Goal: Task Accomplishment & Management: Manage account settings

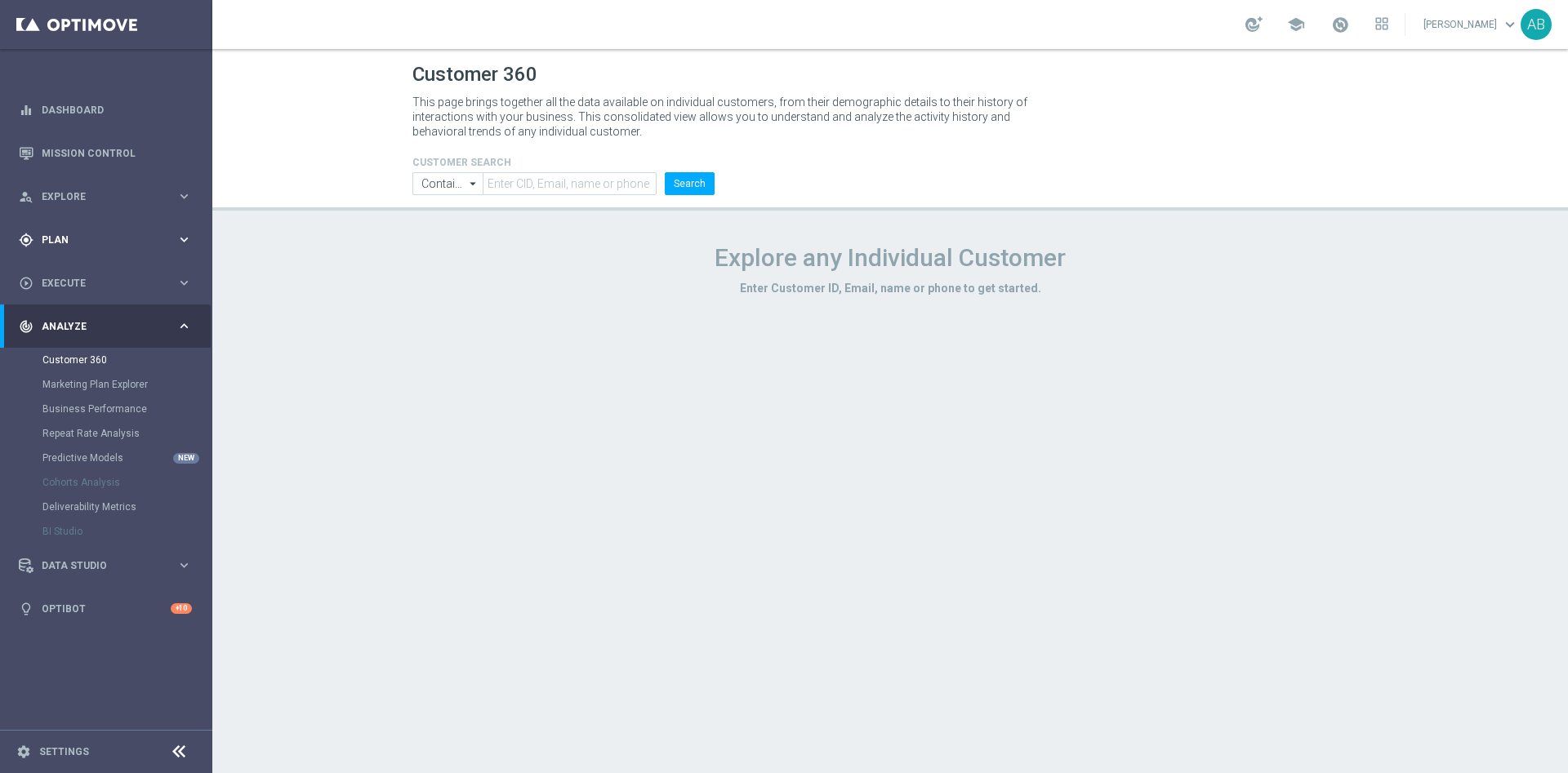
drag, startPoint x: 120, startPoint y: 235, endPoint x: 114, endPoint y: 245, distance: 11.7
click at [120, 235] on span "Plan" at bounding box center [109, 240] width 135 height 10
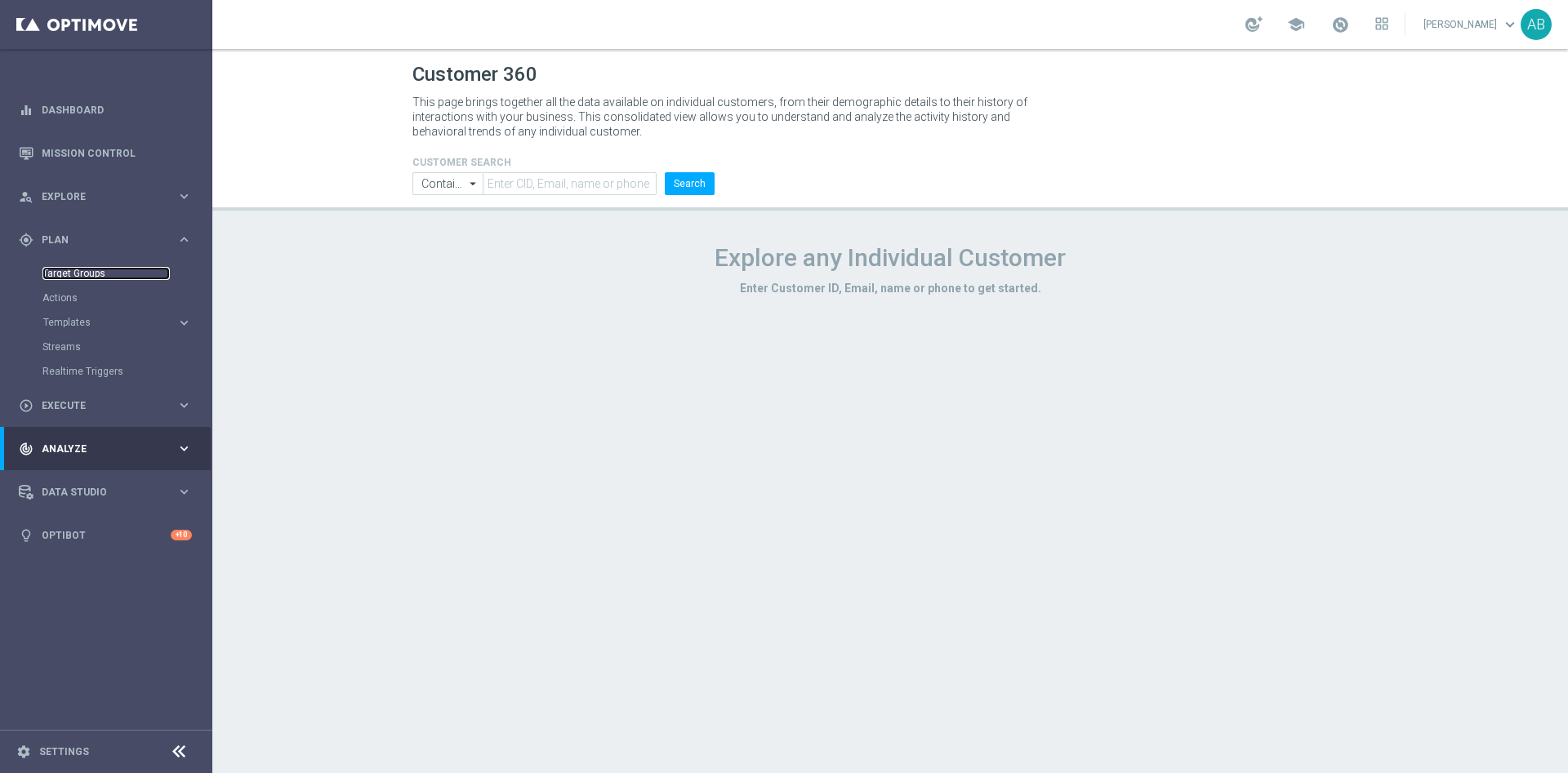
click at [78, 276] on link "Target Groups" at bounding box center [106, 274] width 128 height 13
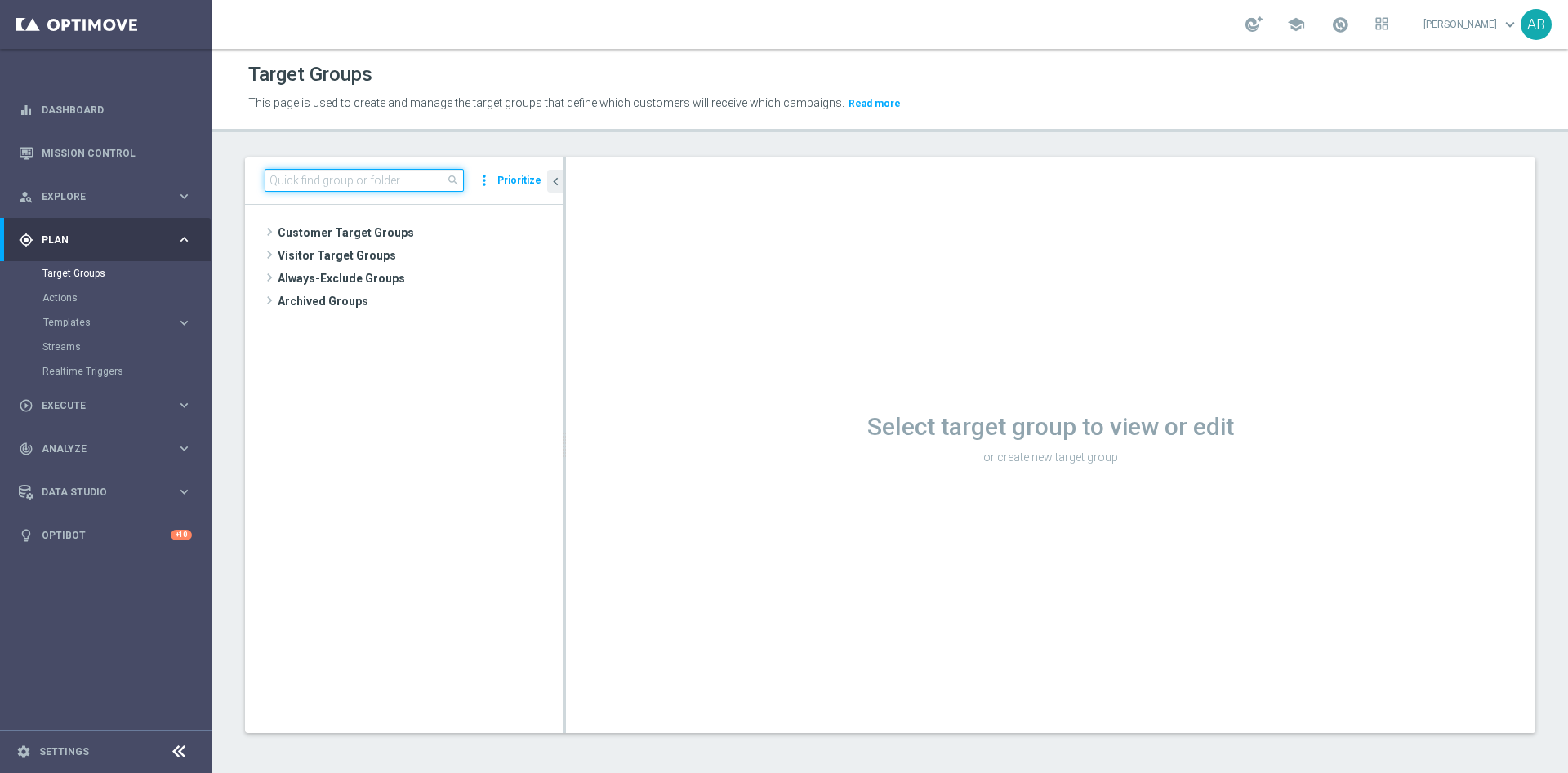
click at [297, 189] on input at bounding box center [364, 180] width 199 height 23
paste input "E_ALL_TARGET_BET_1DEPO DO 200PLN_141025"
type input "E_ALL_TARGET_BET_1DEPO DO 200PLN_141025"
click at [391, 279] on span "E_ALL_TARGET_BET_1DEPO DO 200PLN_141025" at bounding box center [427, 279] width 199 height 14
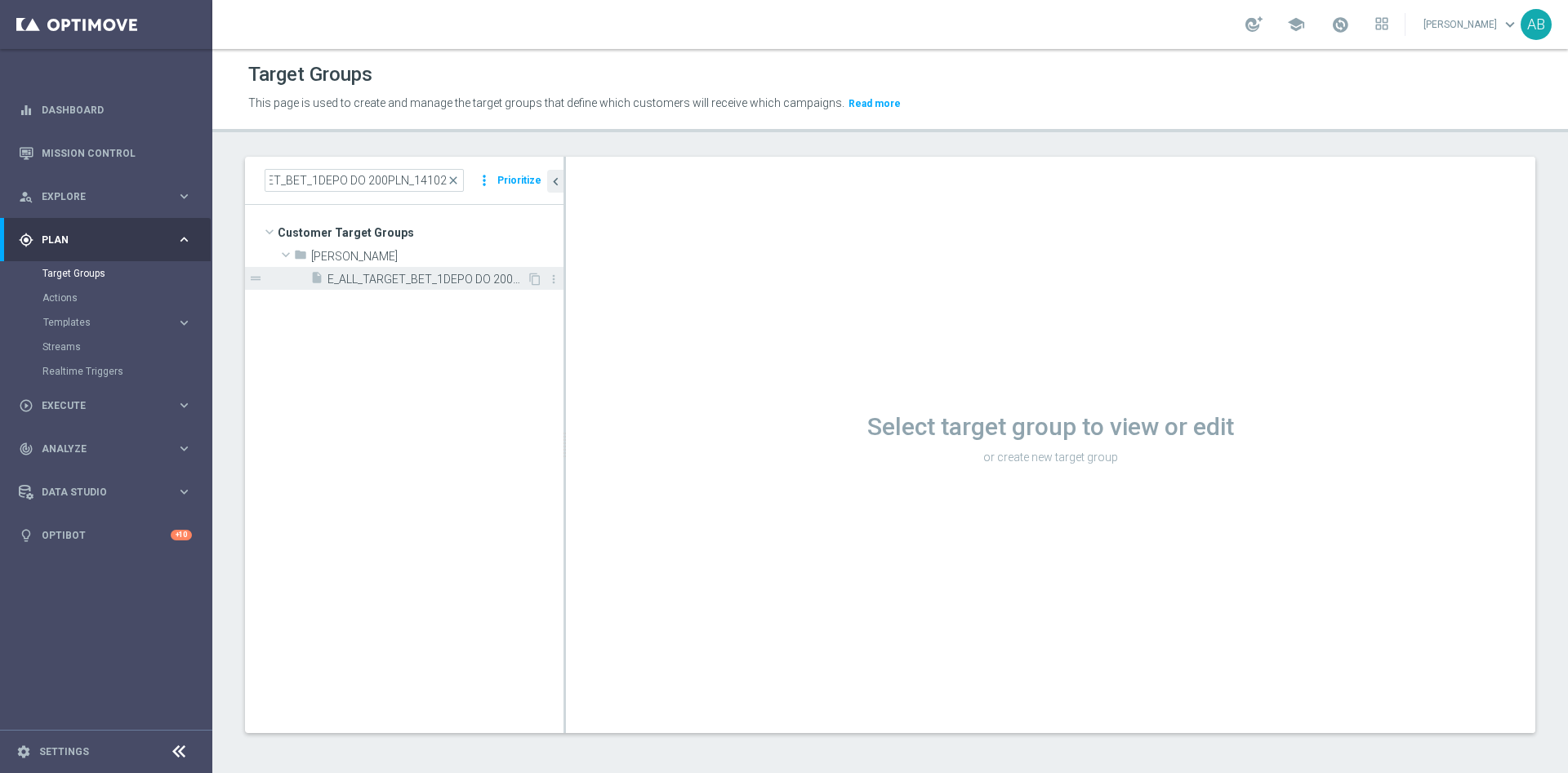
scroll to position [0, 0]
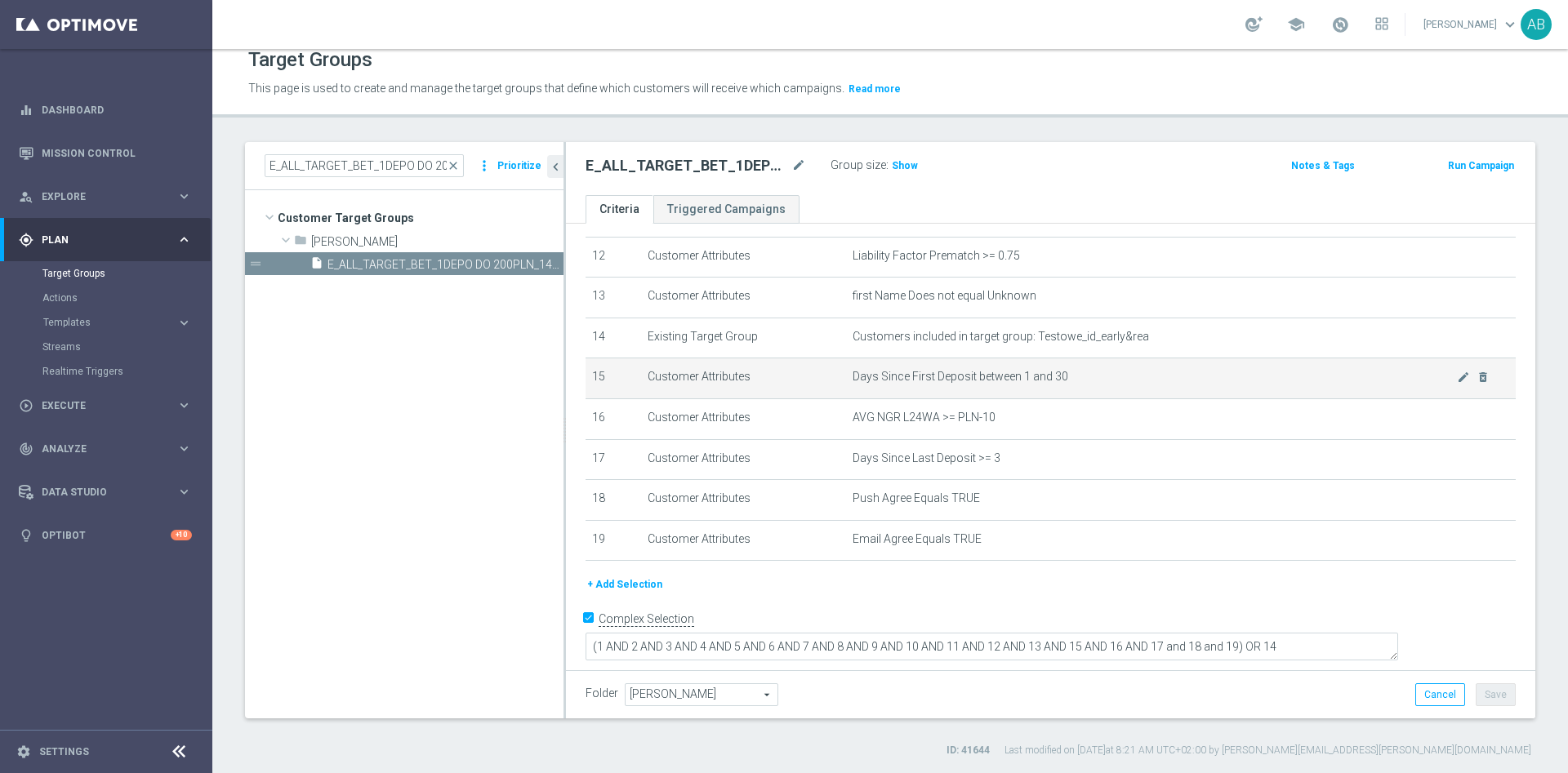
scroll to position [245, 0]
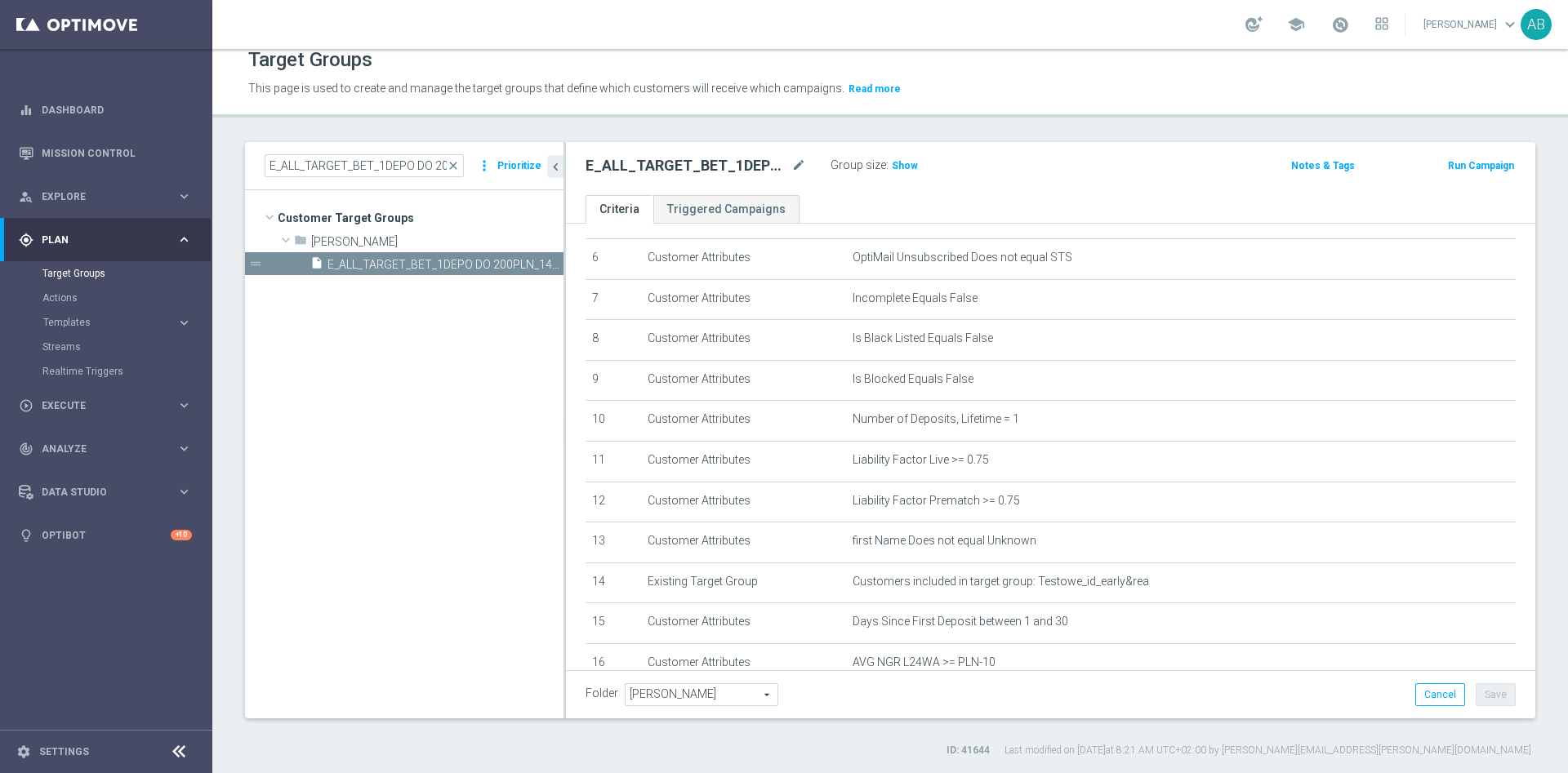
click at [896, 174] on h3 "Show" at bounding box center [904, 166] width 29 height 18
click at [360, 164] on input "E_ALL_TARGET_BET_1DEPO DO 200PLN_141025" at bounding box center [364, 165] width 199 height 23
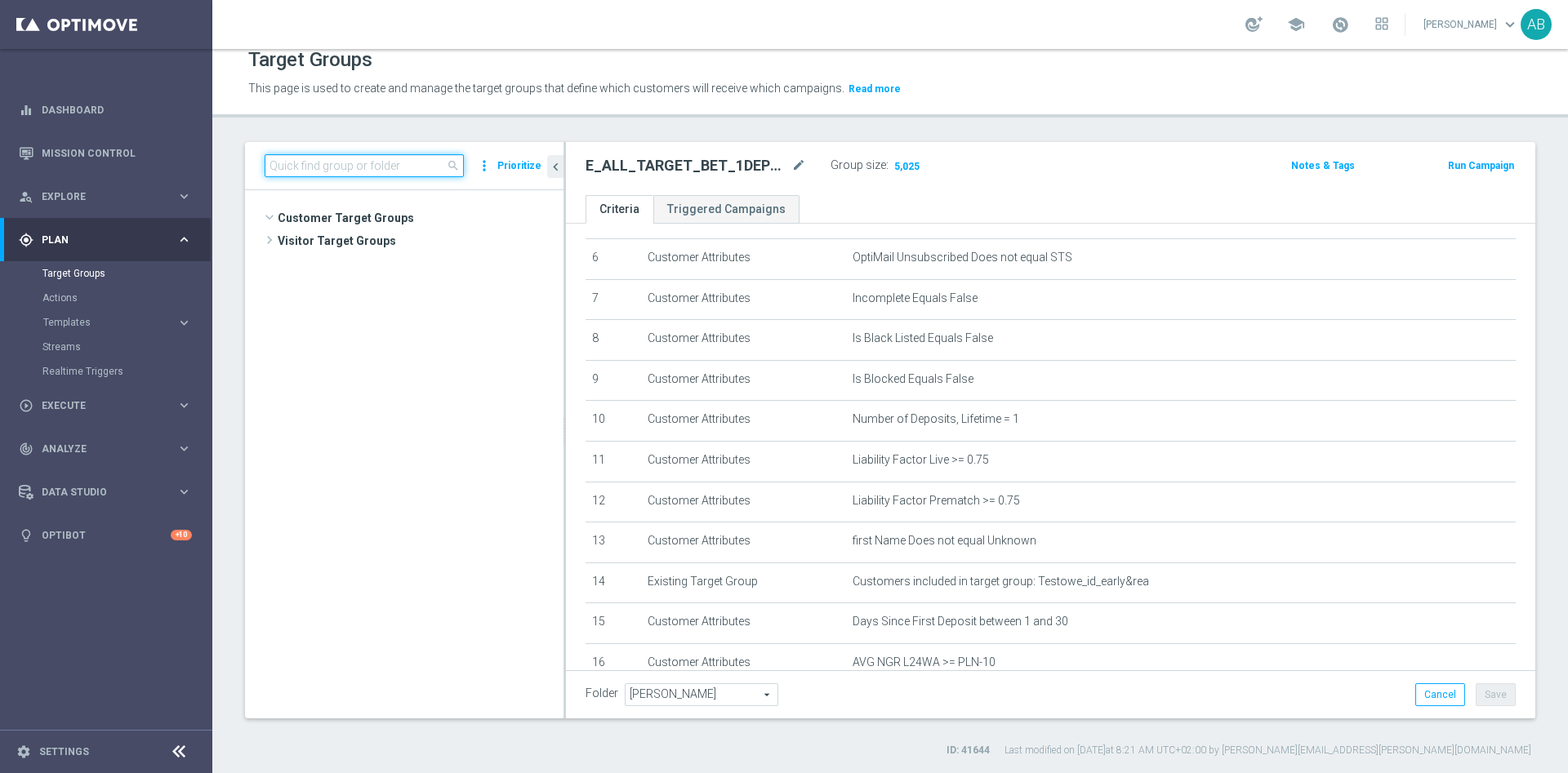
scroll to position [522, 0]
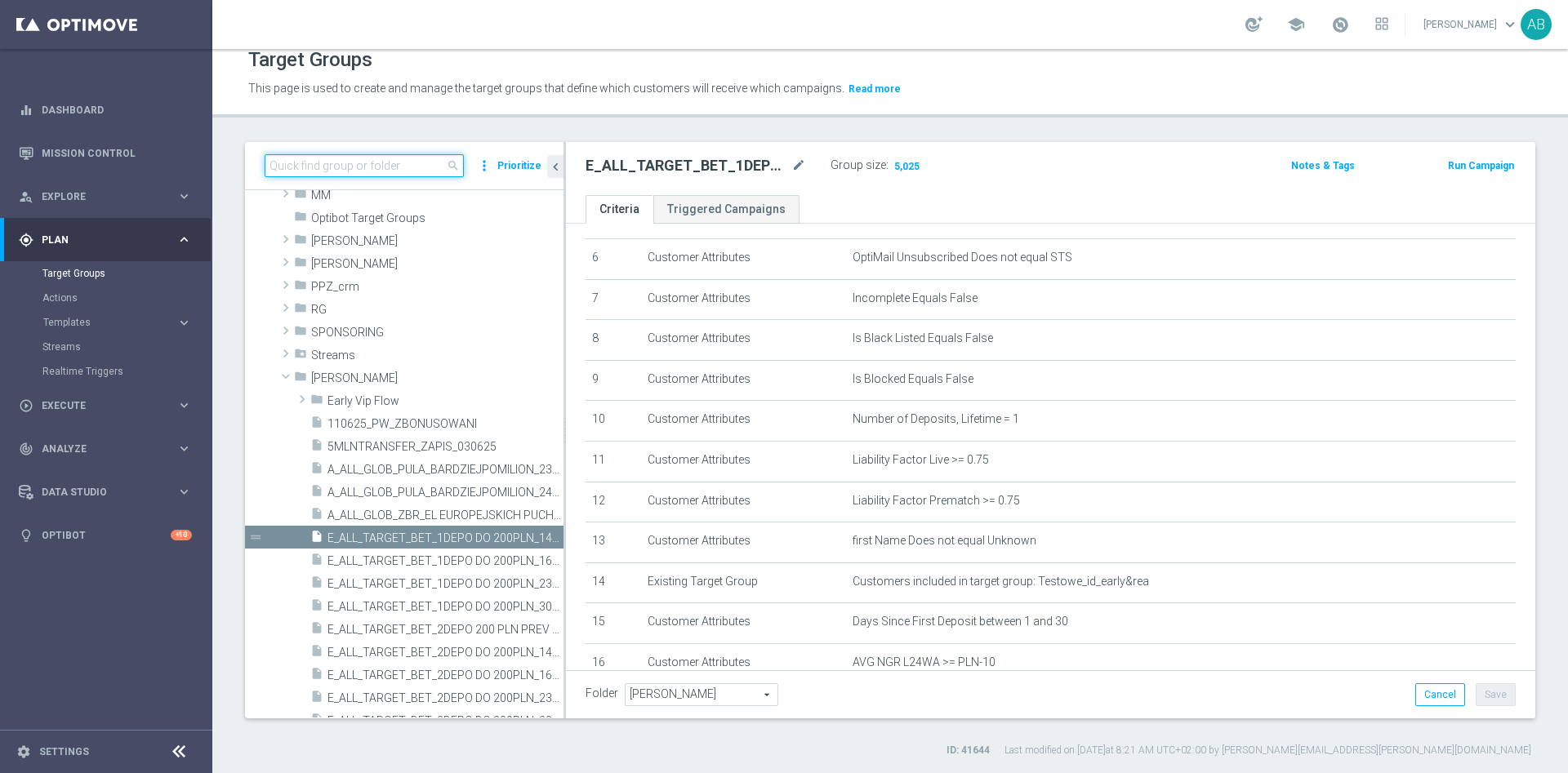
paste input "E_ALL_TARGET_BET_2DEPO DO 200PLN_141025"
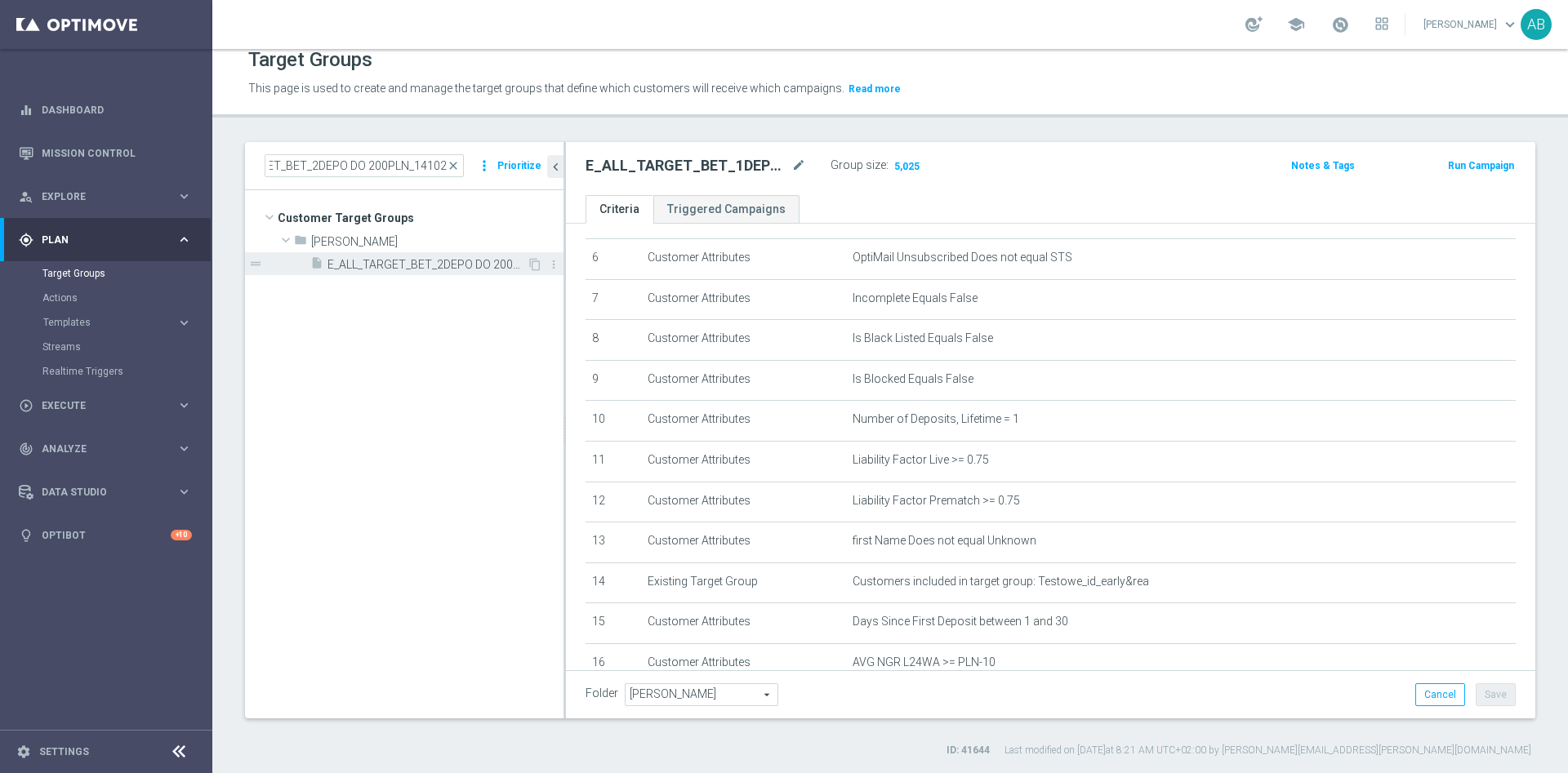
click at [403, 259] on span "E_ALL_TARGET_BET_2DEPO DO 200PLN_141025" at bounding box center [427, 264] width 199 height 14
click at [897, 163] on span "Show" at bounding box center [904, 166] width 26 height 12
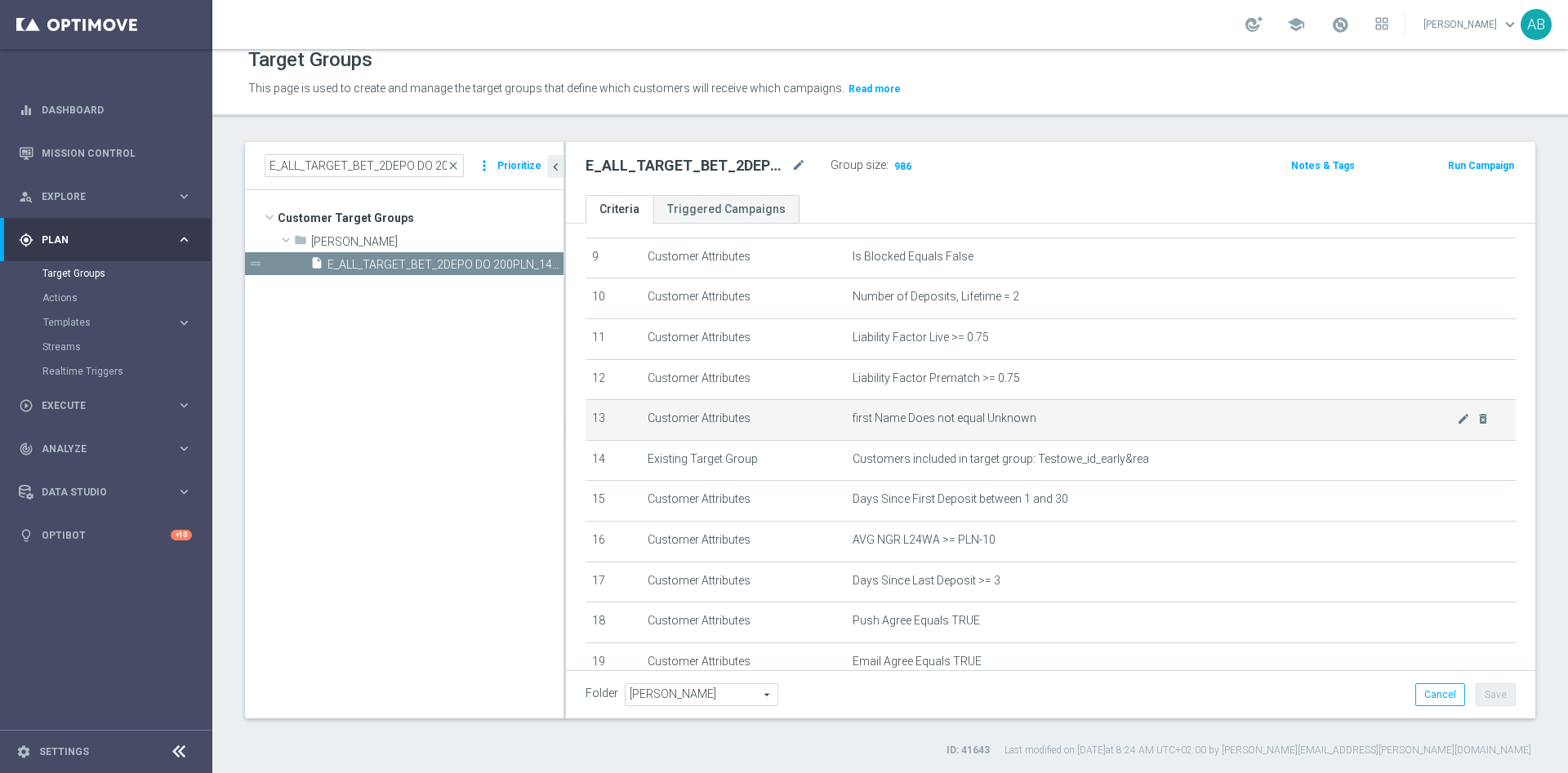
scroll to position [489, 0]
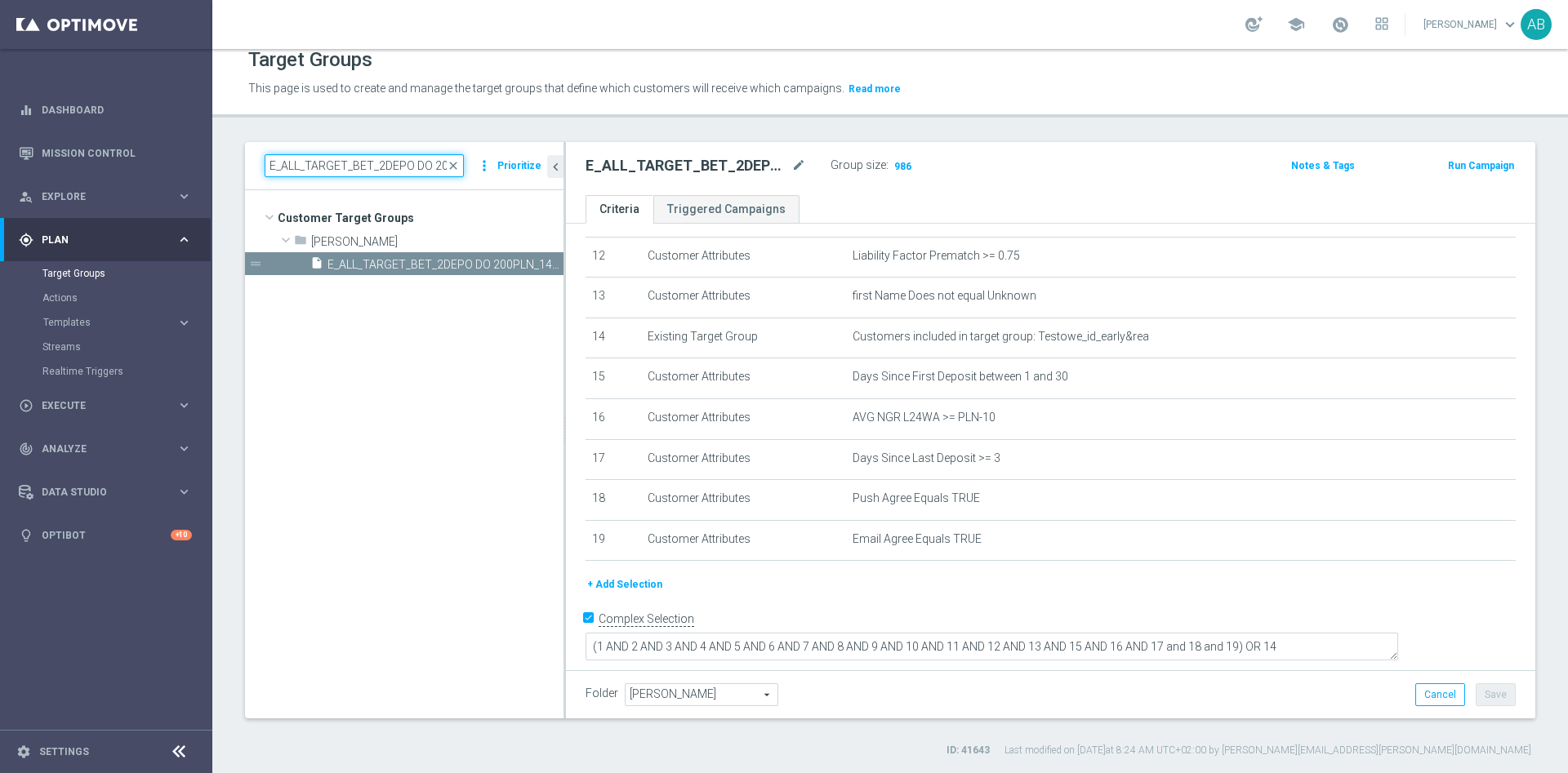
click at [382, 161] on input "E_ALL_TARGET_BET_2DEPO DO 200PLN_141025" at bounding box center [364, 165] width 199 height 23
click at [434, 169] on input "E_ALL_TARGET_BET_2DEPO DO 200PLN_141025" at bounding box center [364, 165] width 199 height 23
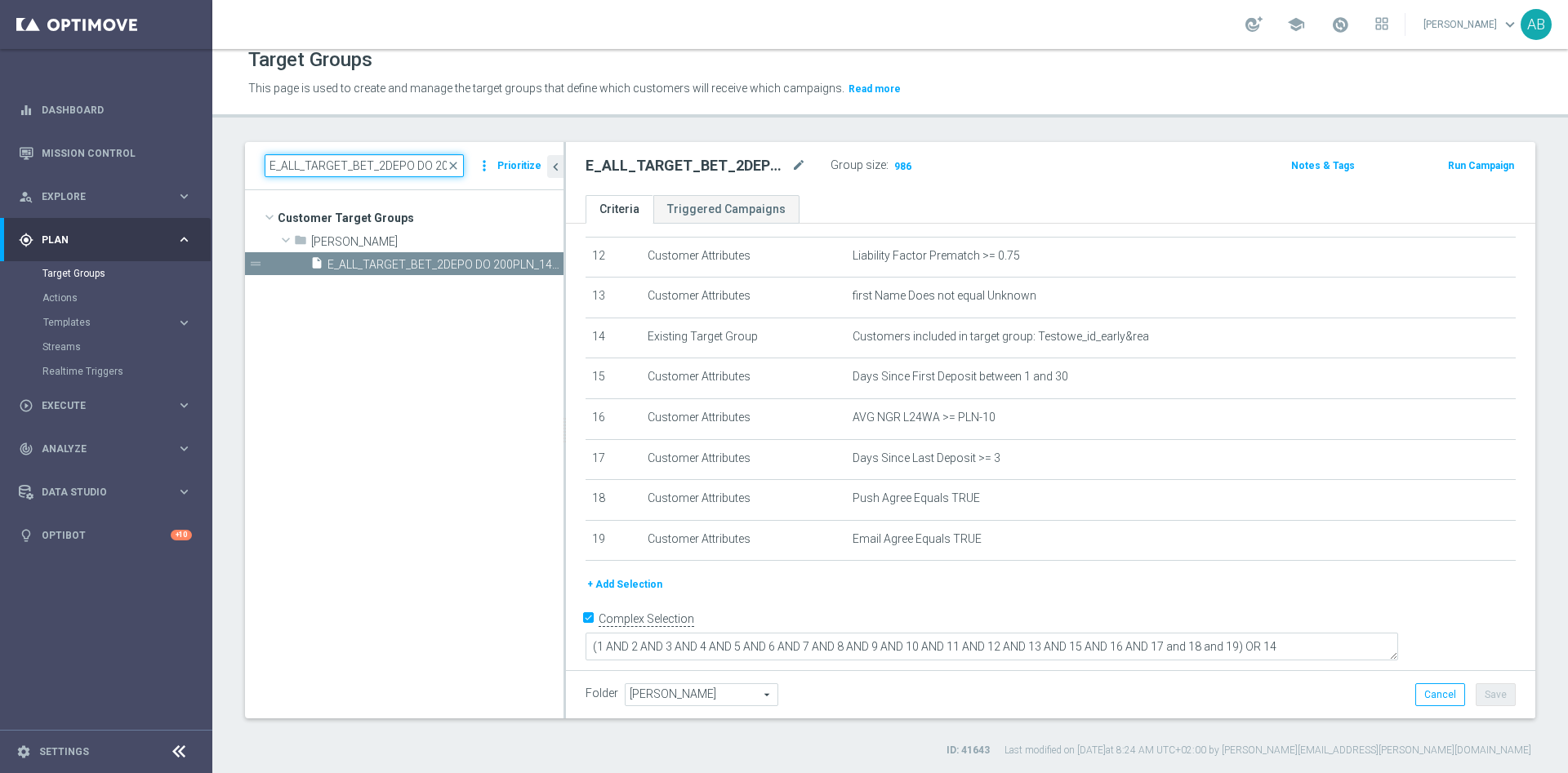
click at [434, 169] on input "E_ALL_TARGET_BET_2DEPO DO 200PLN_141025" at bounding box center [364, 165] width 199 height 23
paste input "REACQ_ALL_TARGET_BET"
type input "REACQ_ALL_TARGET_BET DO 200PLN_141025"
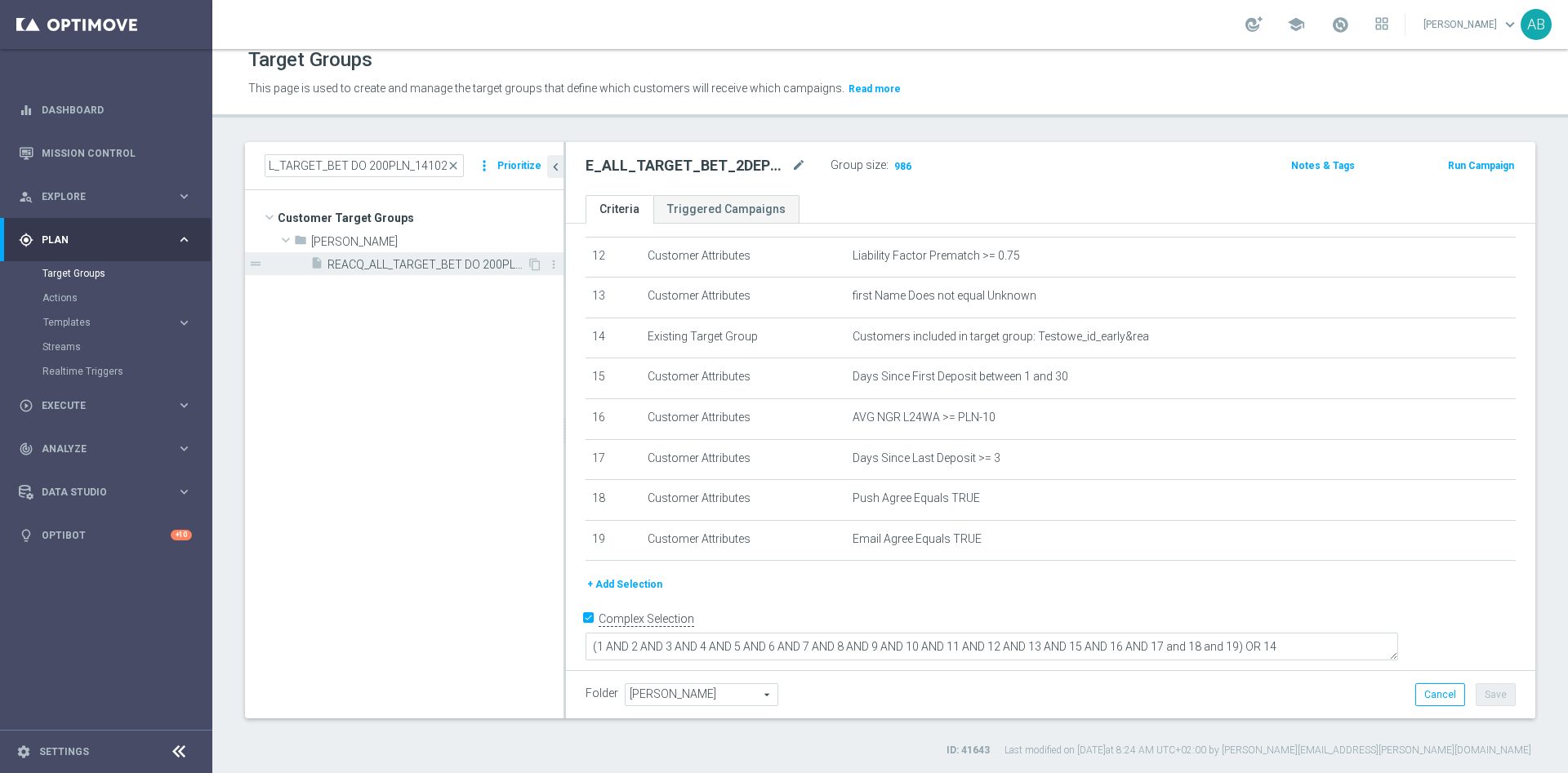
click at [437, 269] on span "REACQ_ALL_TARGET_BET DO 200PLN_141025" at bounding box center [427, 264] width 199 height 14
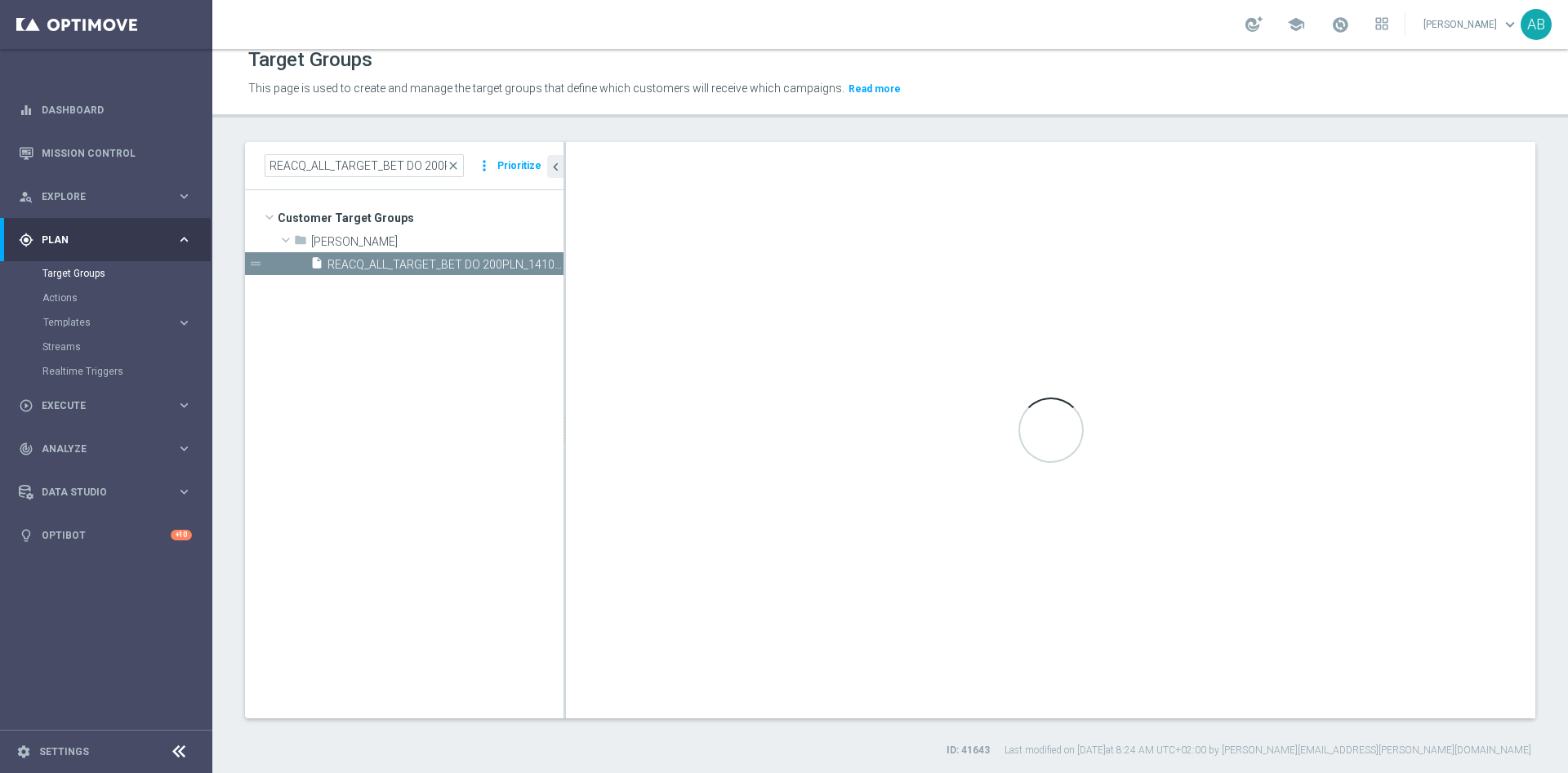
type textarea "(1 AND 2 AND 3 AND 4 AND 5 AND 6 AND 7 AND 8 AND 9 AND 10 AND 11 AND 12 AND 13 …"
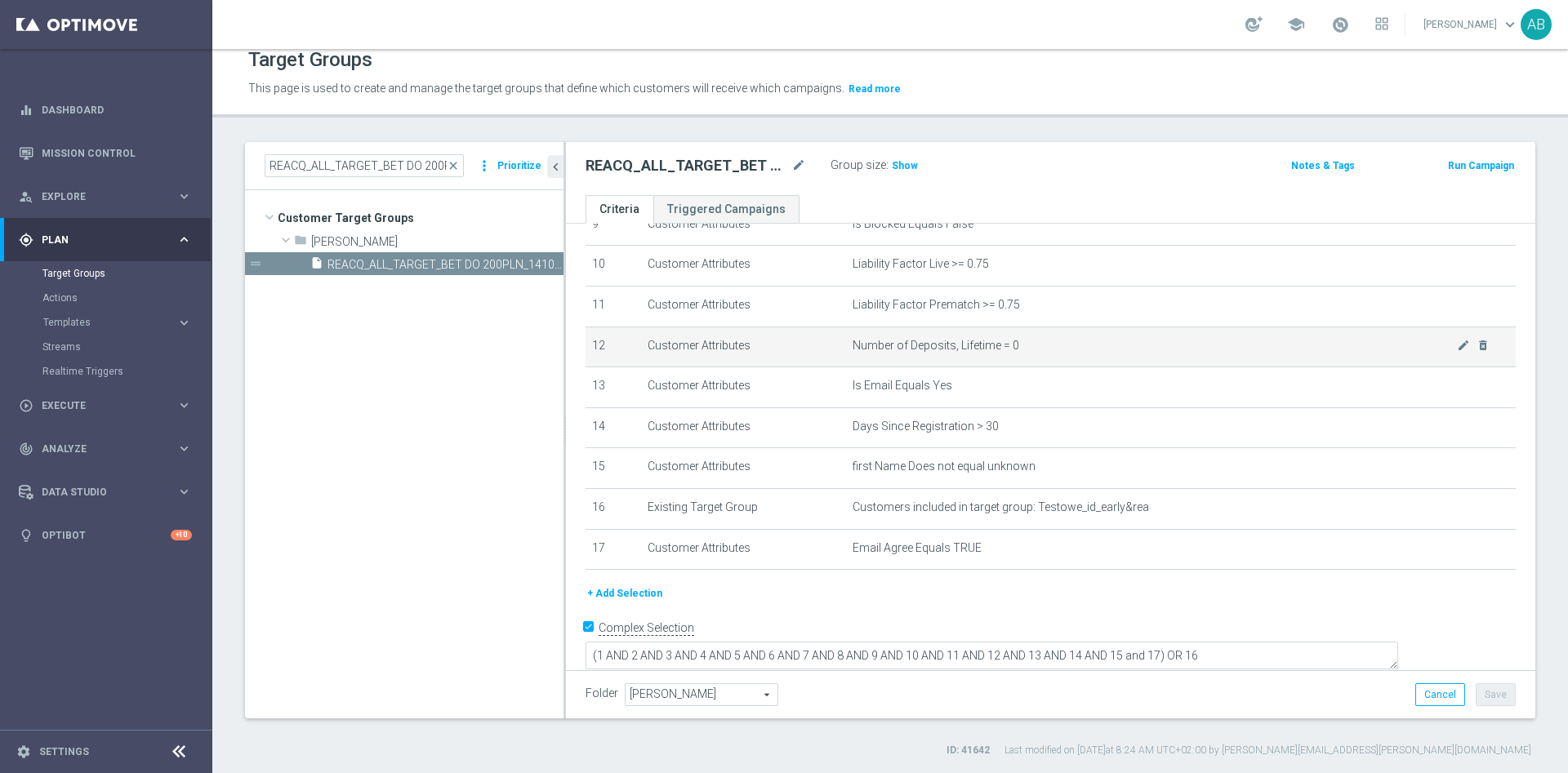
scroll to position [408, 0]
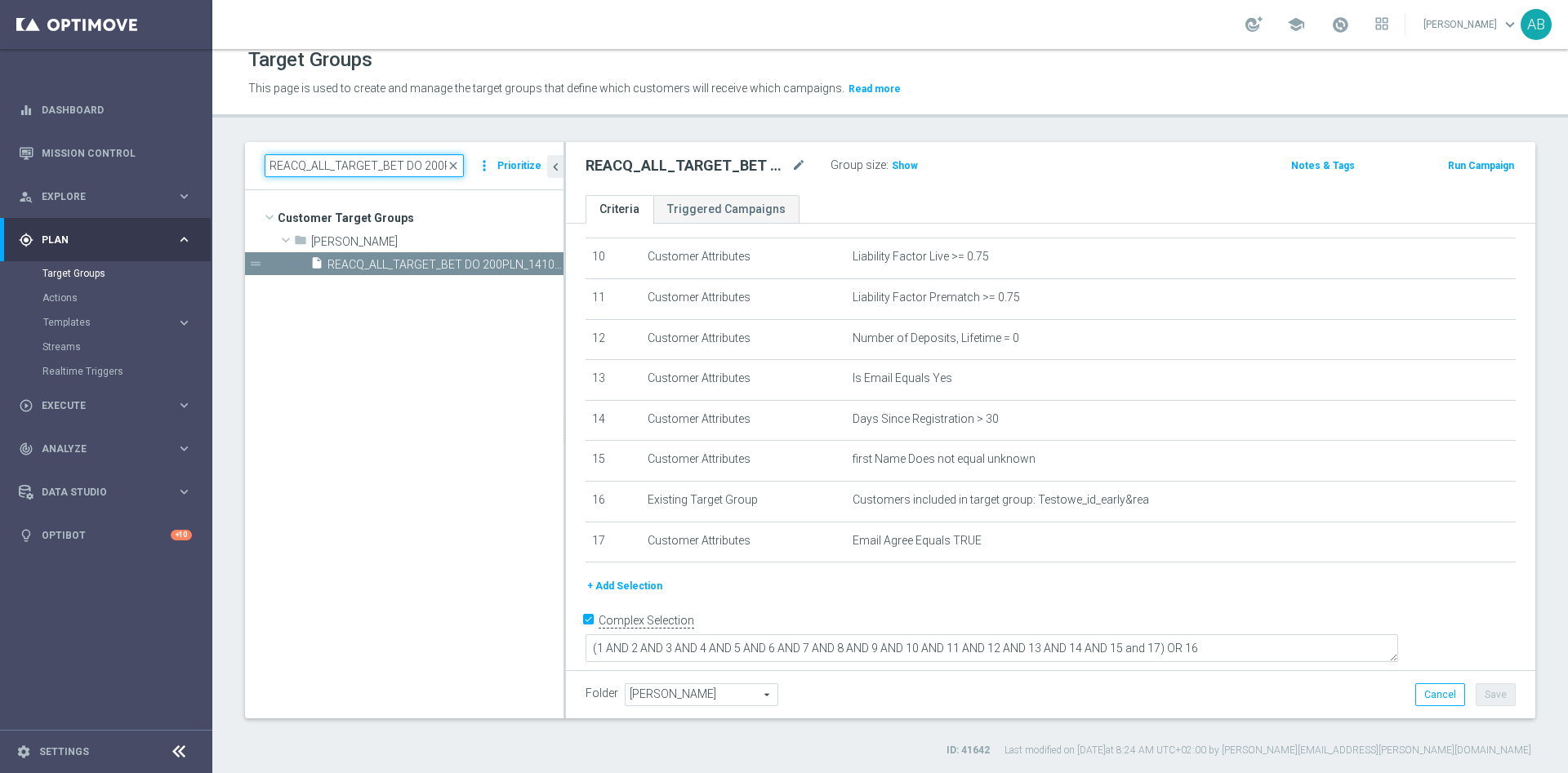
click at [354, 168] on input "REACQ_ALL_TARGET_BET DO 200PLN_141025" at bounding box center [364, 165] width 199 height 23
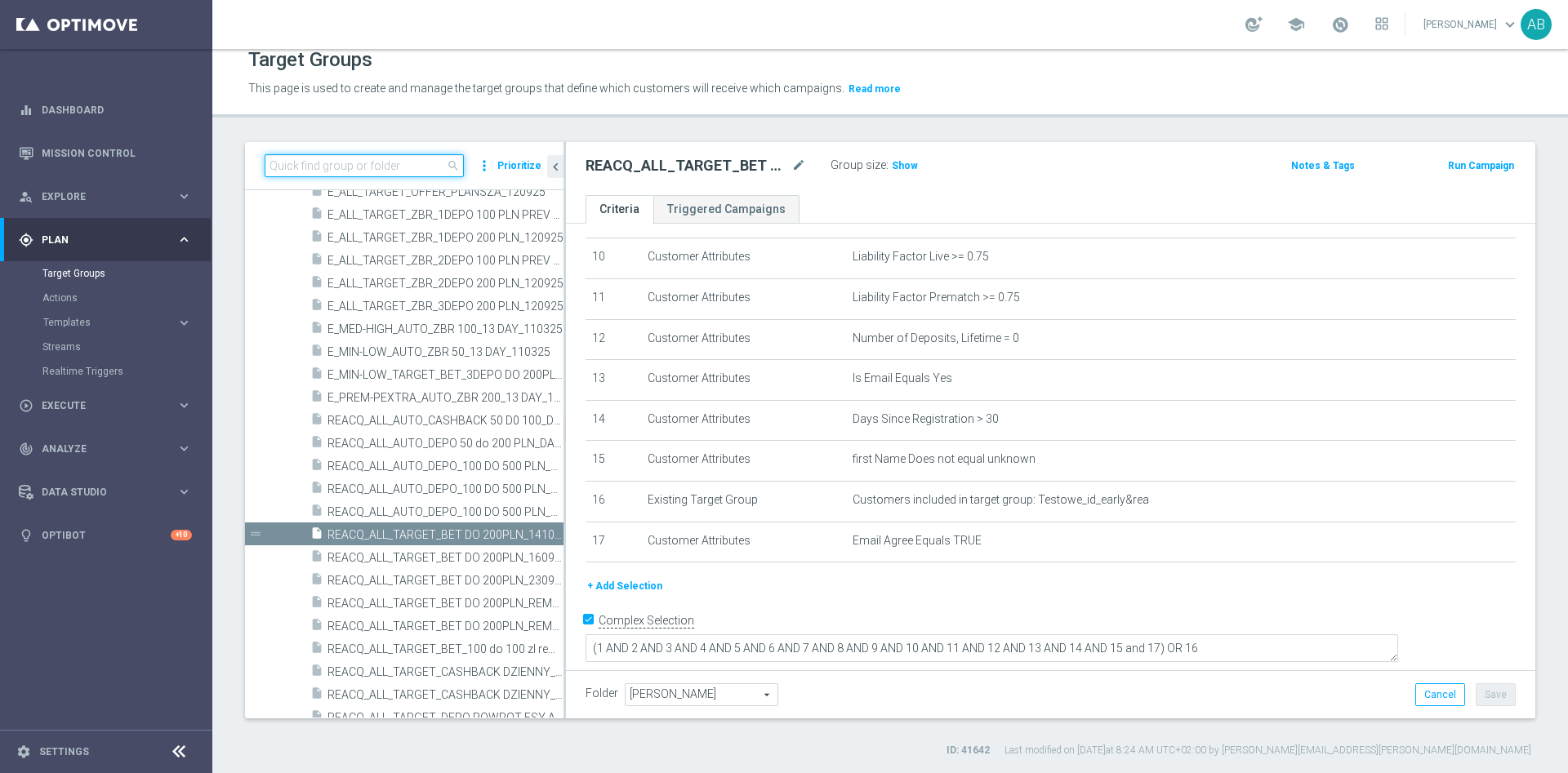
paste input "E_MIN-LOW_TARGET_BET_3DEPO DO 200PLN_141025"
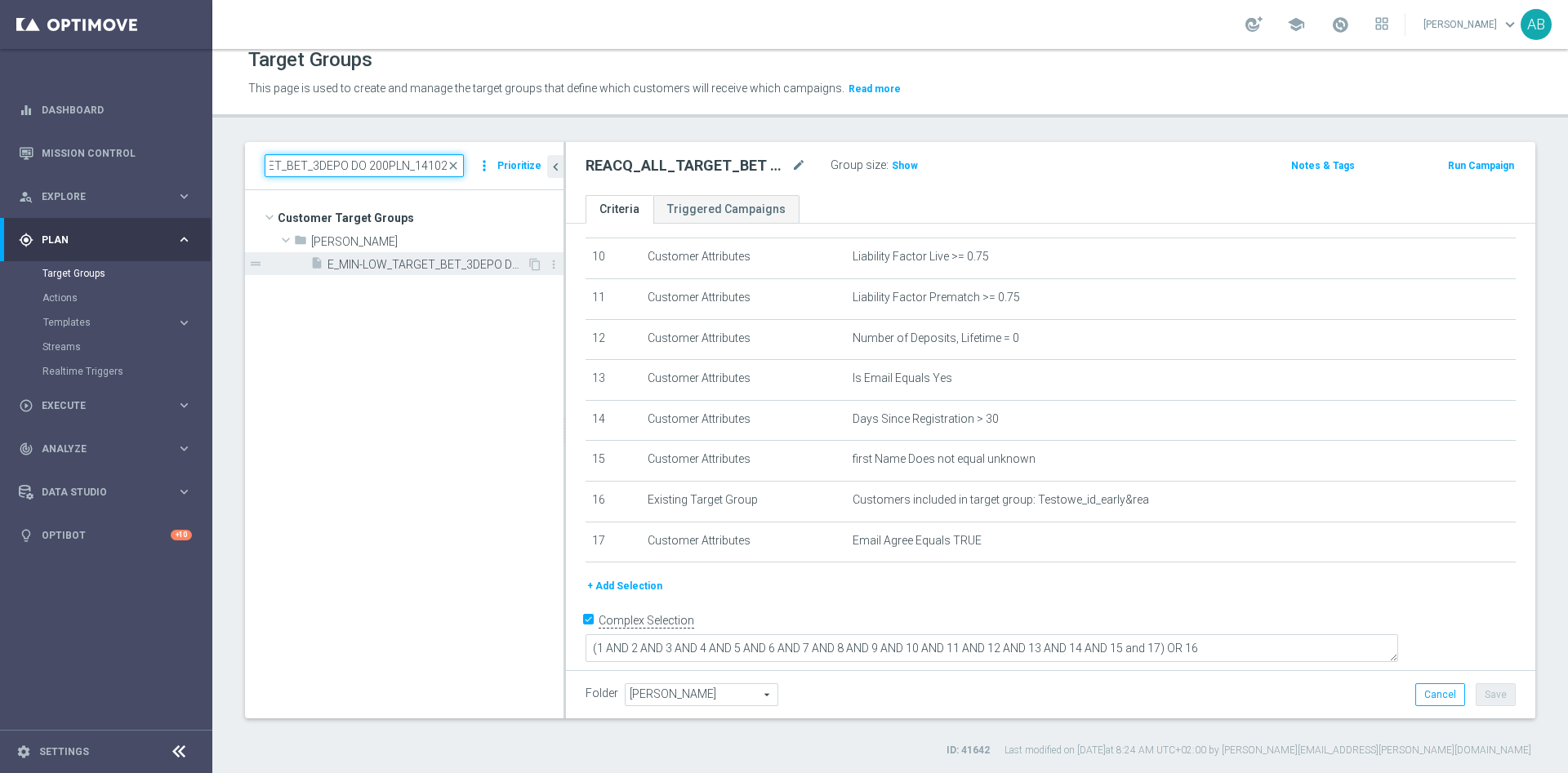
type input "E_MIN-LOW_TARGET_BET_3DEPO DO 200PLN_141025"
click at [423, 259] on span "E_MIN-LOW_TARGET_BET_3DEPO DO 200PLN_141025" at bounding box center [427, 264] width 199 height 14
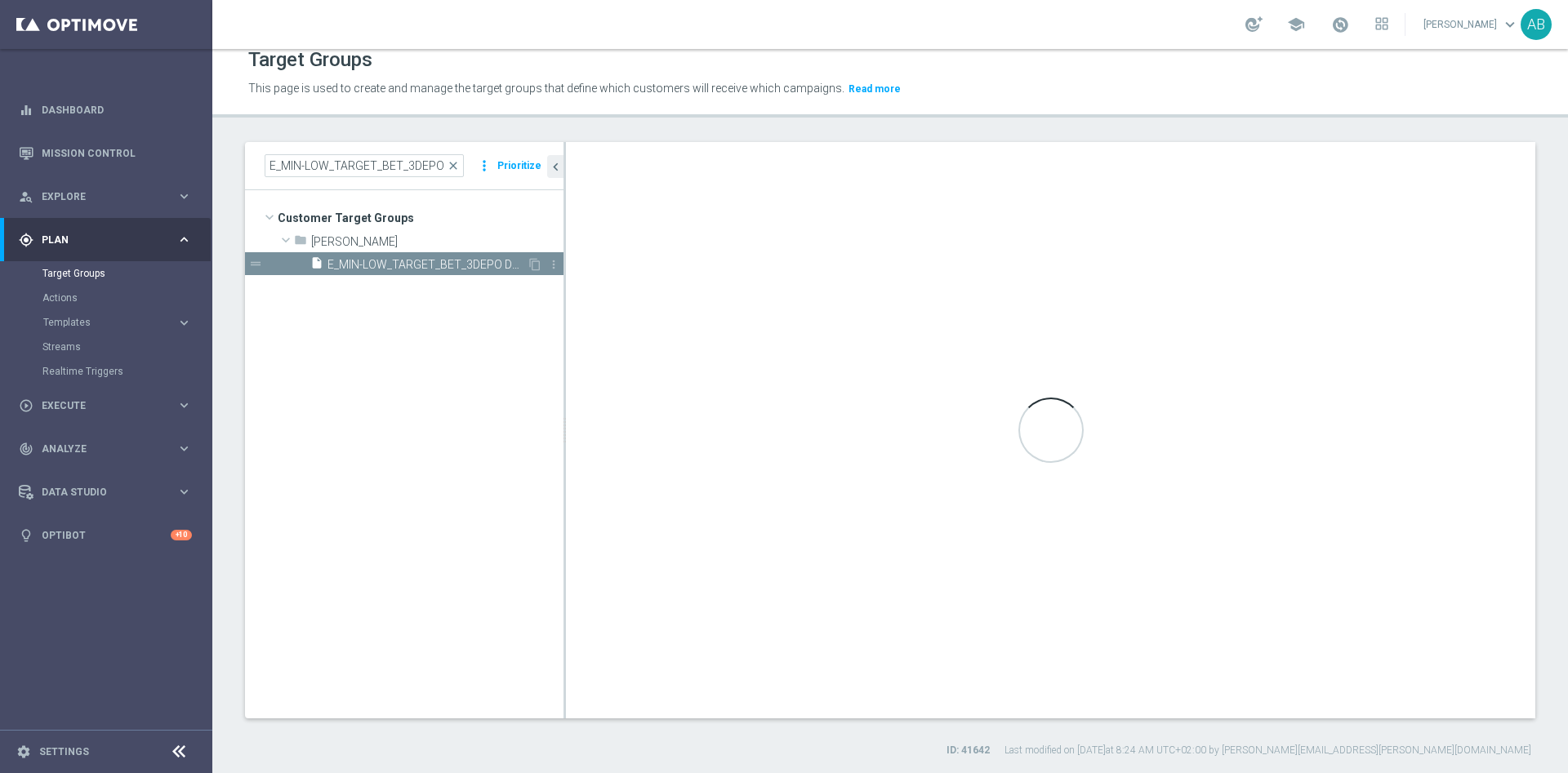
type textarea "(1 AND 2 AND 3 AND 4 AND 5 AND 6 AND 7 AND 8 AND 9 AND 10 AND 11 AND 12 AND 13 …"
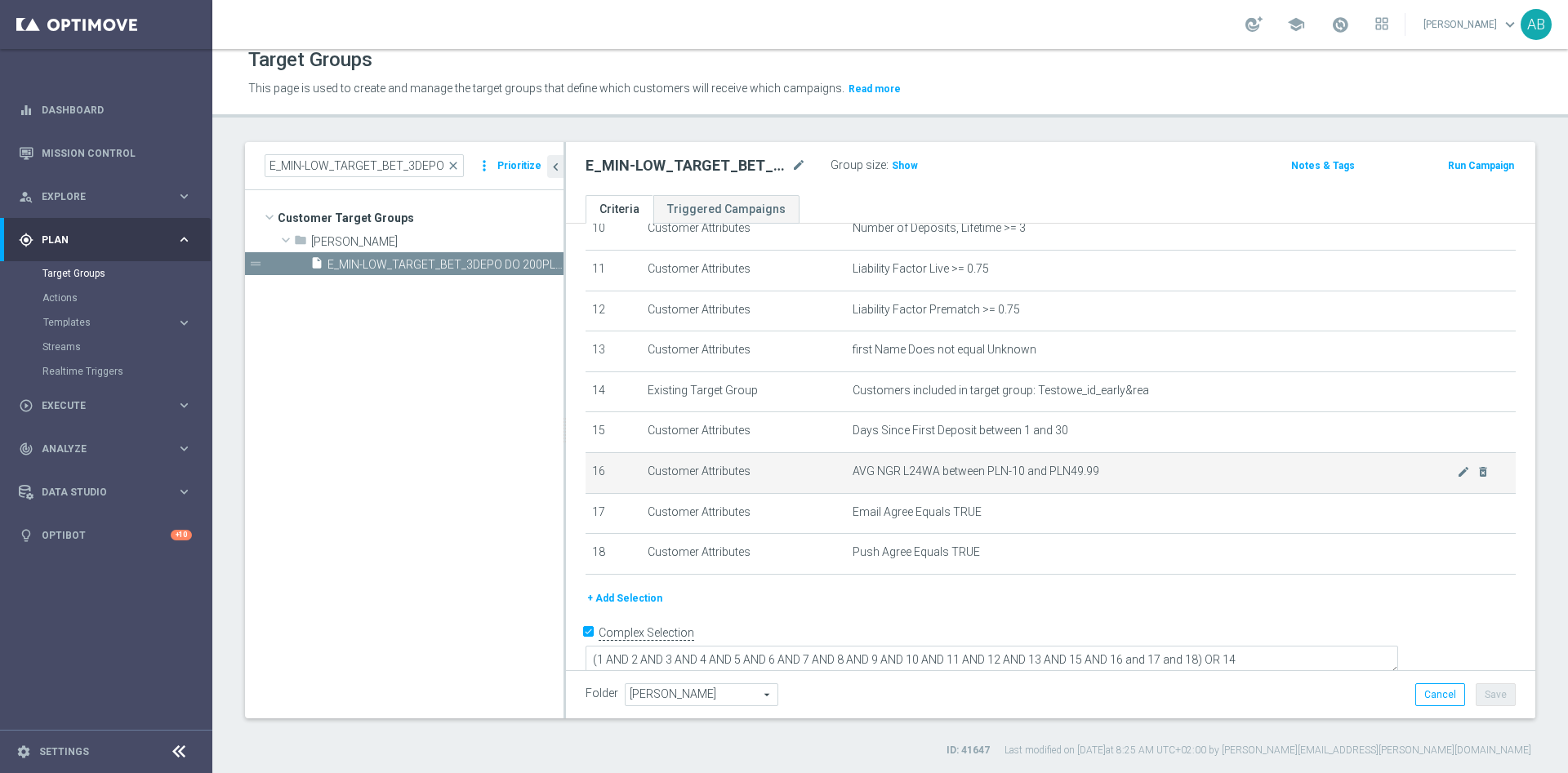
scroll to position [448, 0]
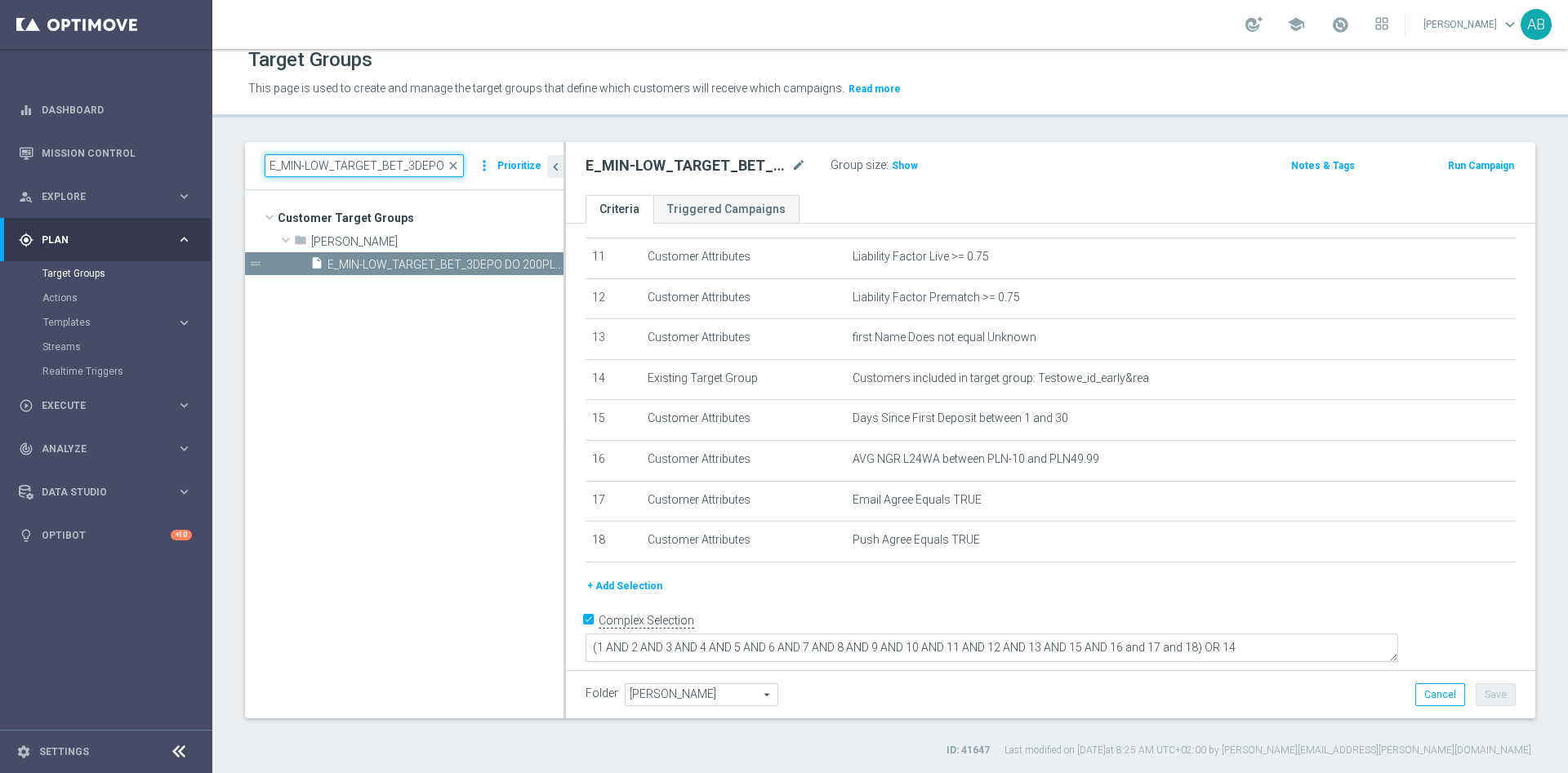
click at [426, 173] on input "E_MIN-LOW_TARGET_BET_3DEPO DO 200PLN_141025" at bounding box center [364, 165] width 199 height 23
paste input "ALL"
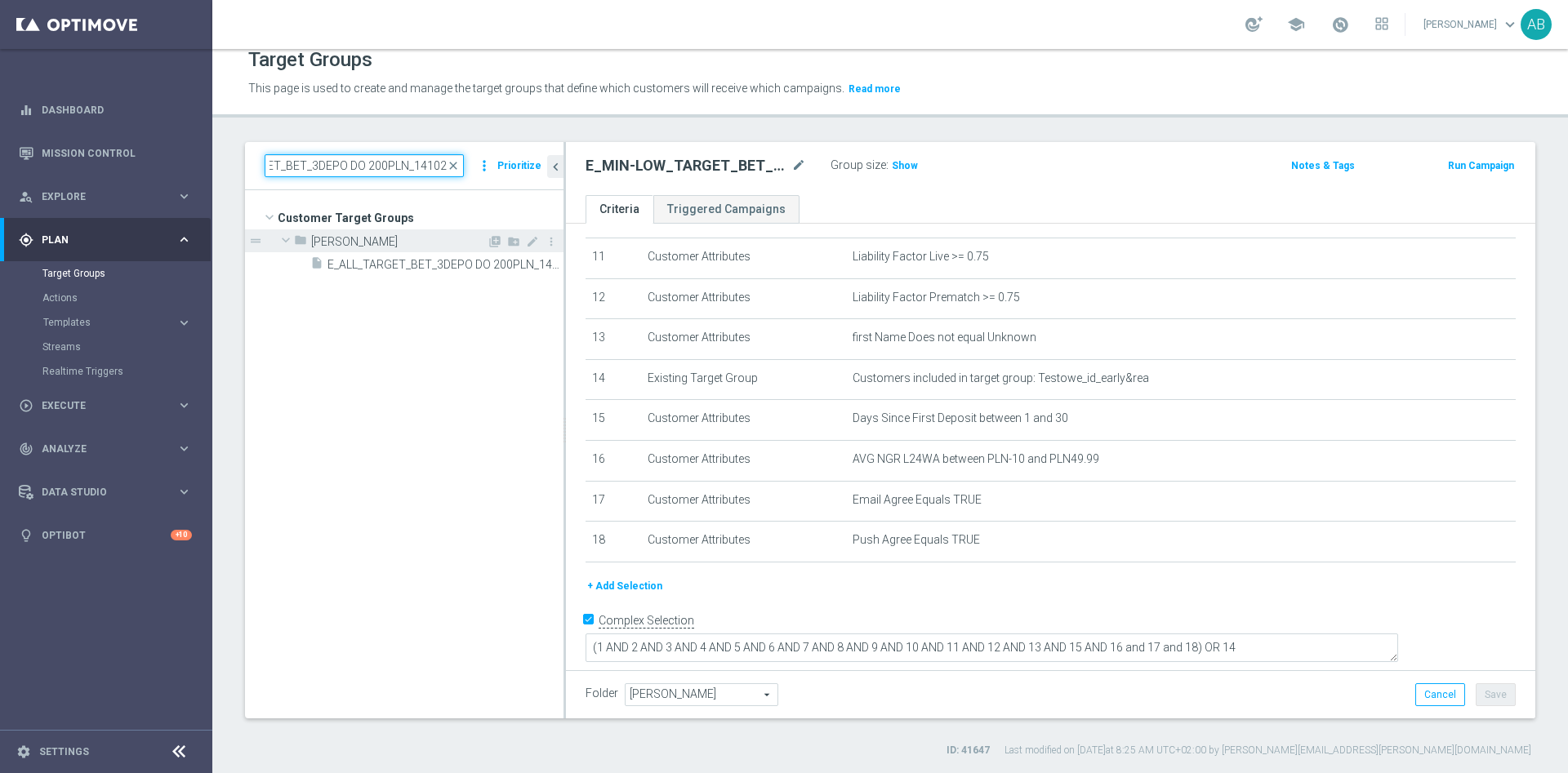
type input "E_ALL_TARGET_BET_3DEPO DO 200PLN_141025"
click at [420, 251] on div "folder [PERSON_NAME]" at bounding box center [389, 240] width 193 height 23
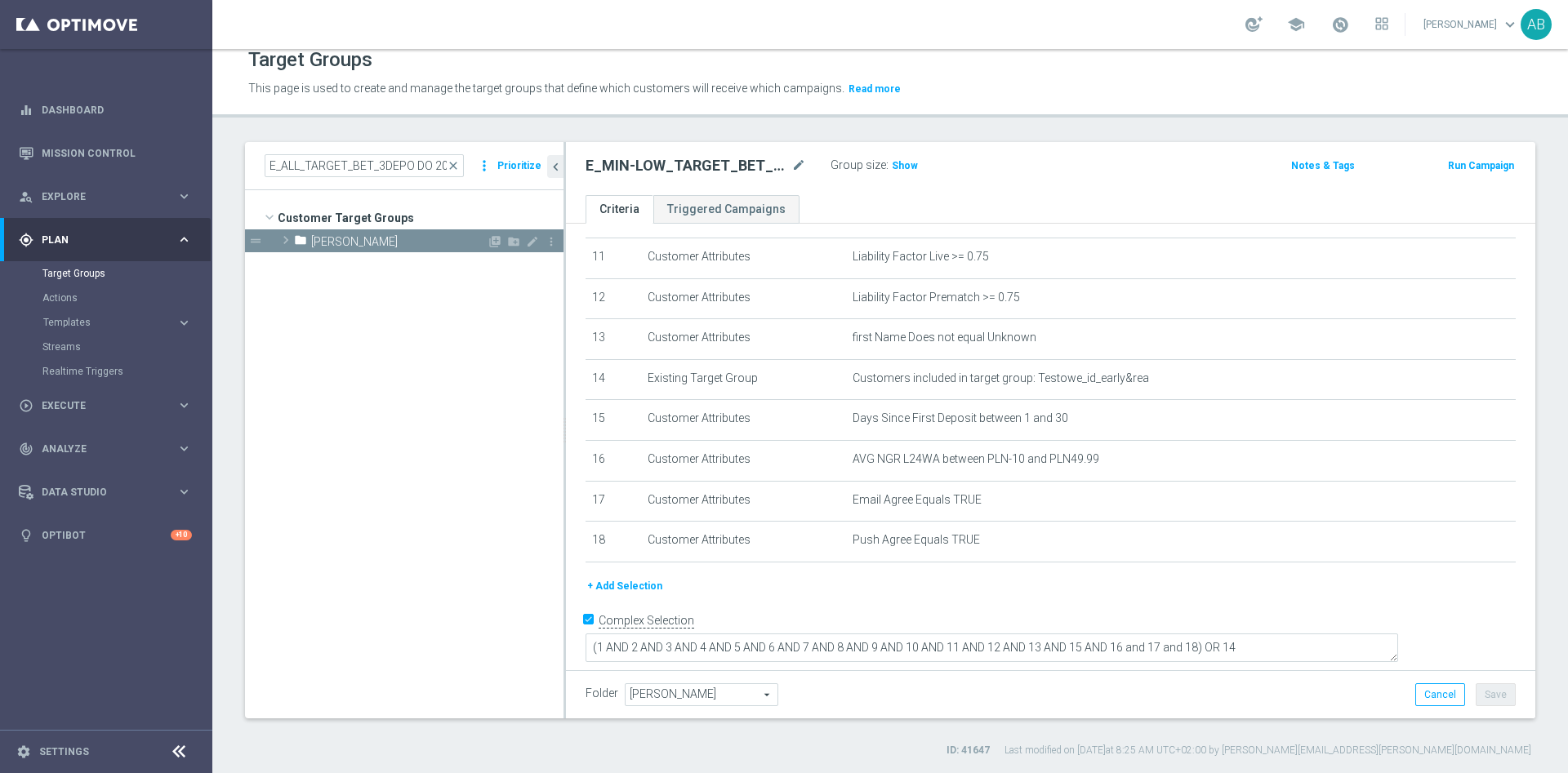
click at [402, 247] on span "[PERSON_NAME]" at bounding box center [399, 242] width 175 height 14
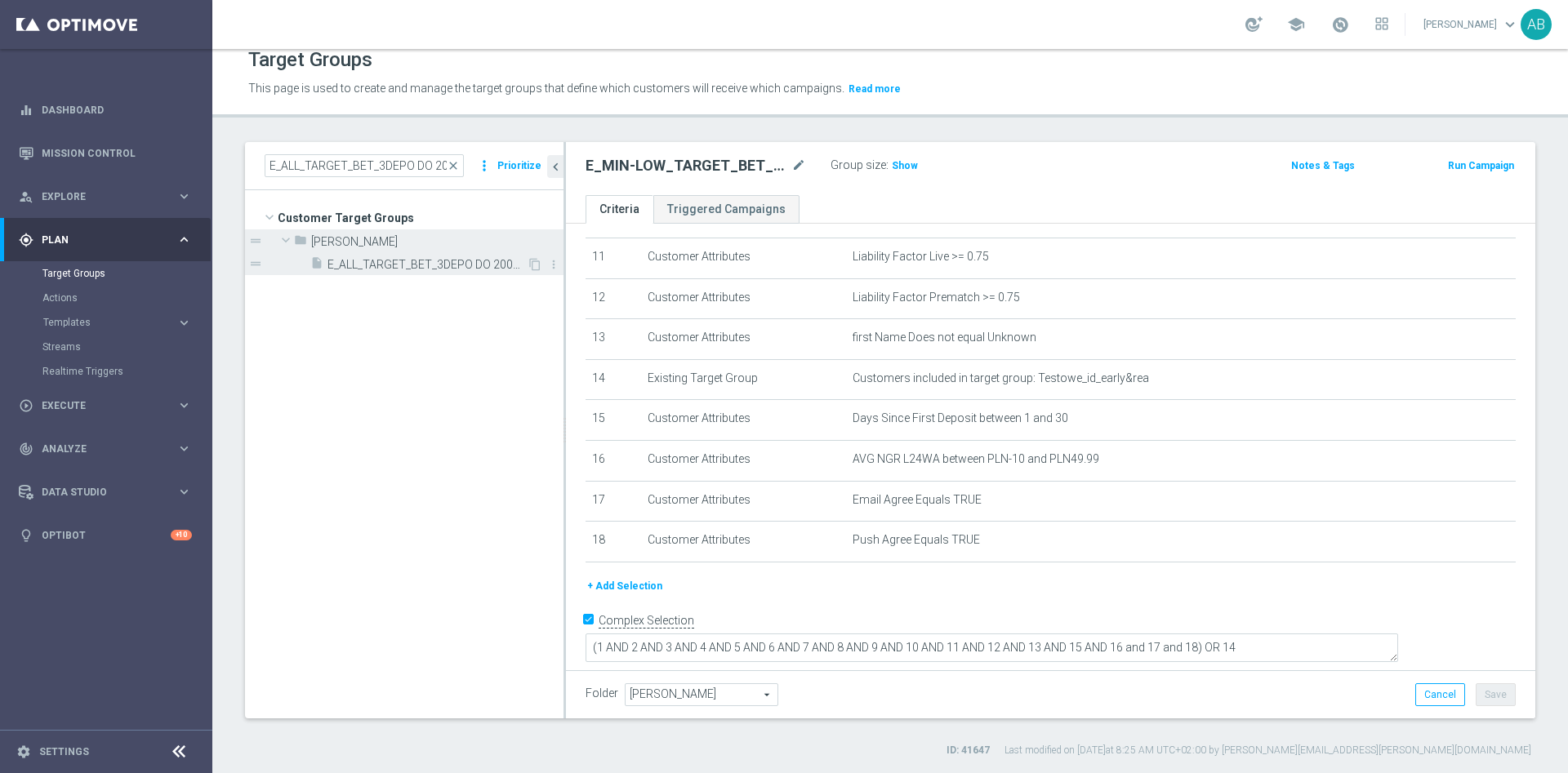
click at [386, 265] on span "E_ALL_TARGET_BET_3DEPO DO 200PLN_141025" at bounding box center [427, 264] width 199 height 14
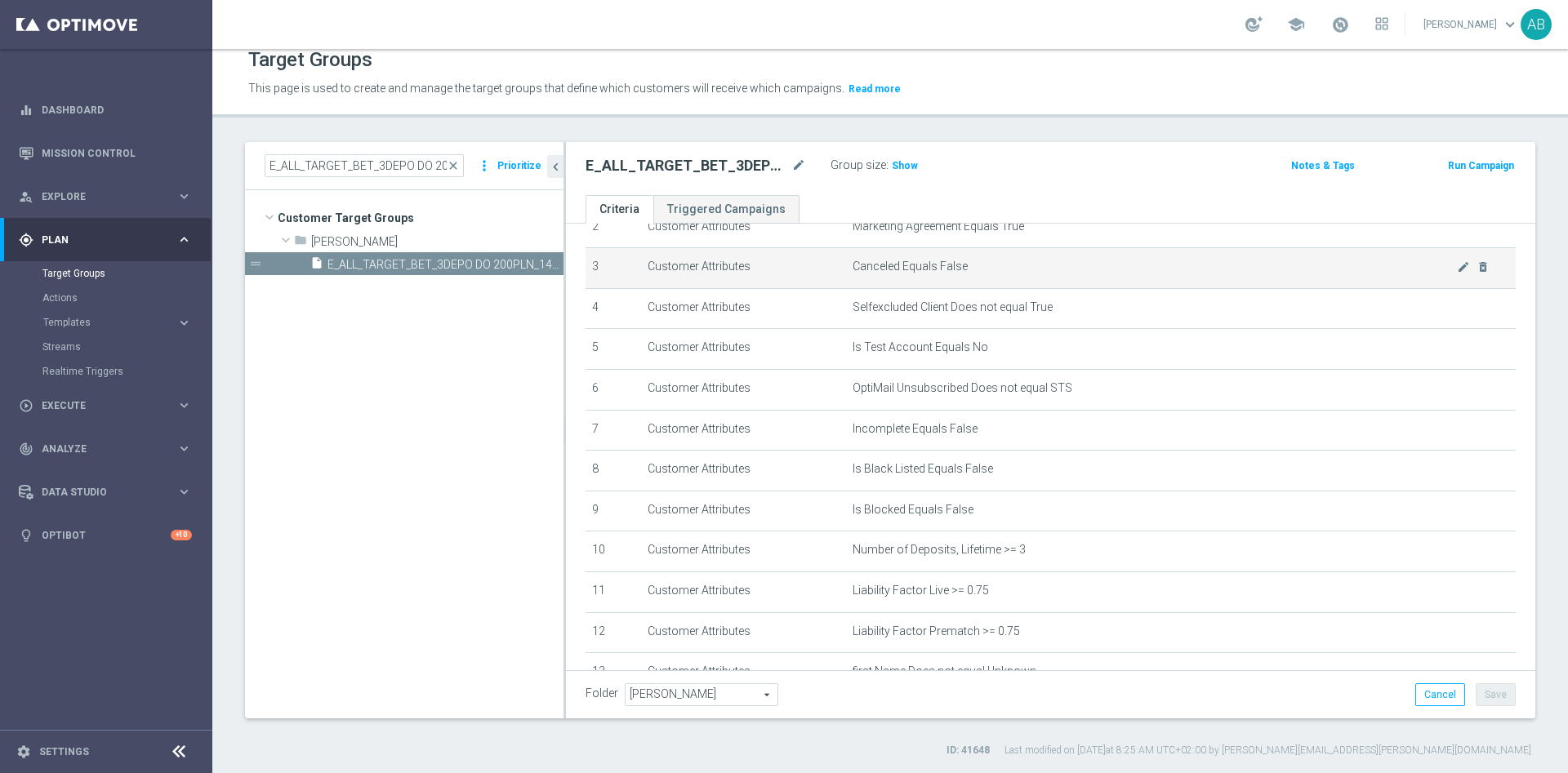
scroll to position [81, 0]
